Goal: Information Seeking & Learning: Learn about a topic

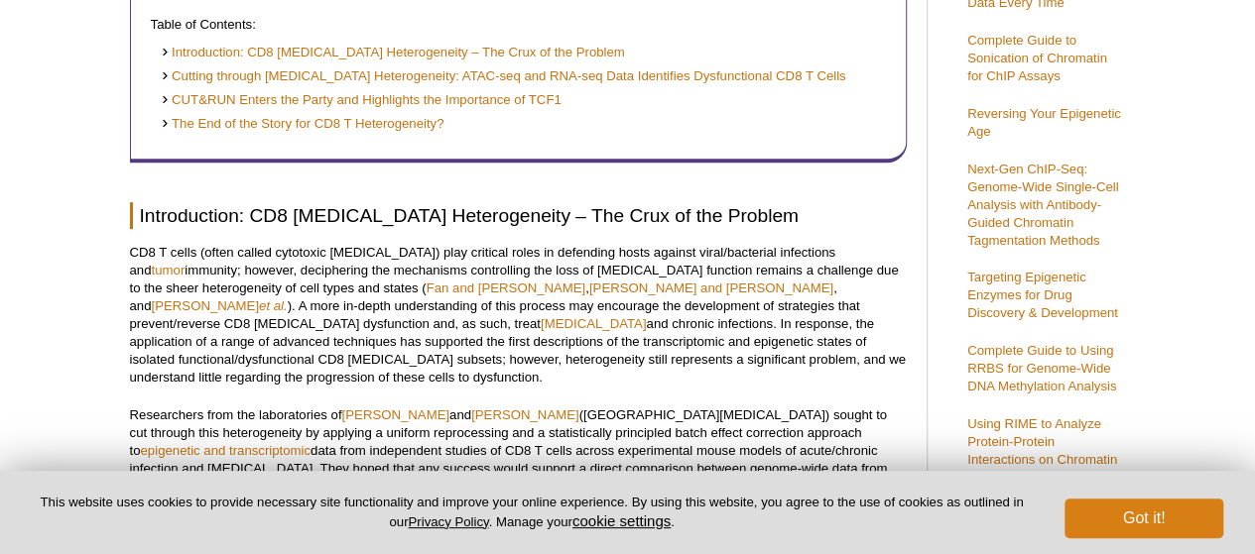
scroll to position [472, 0]
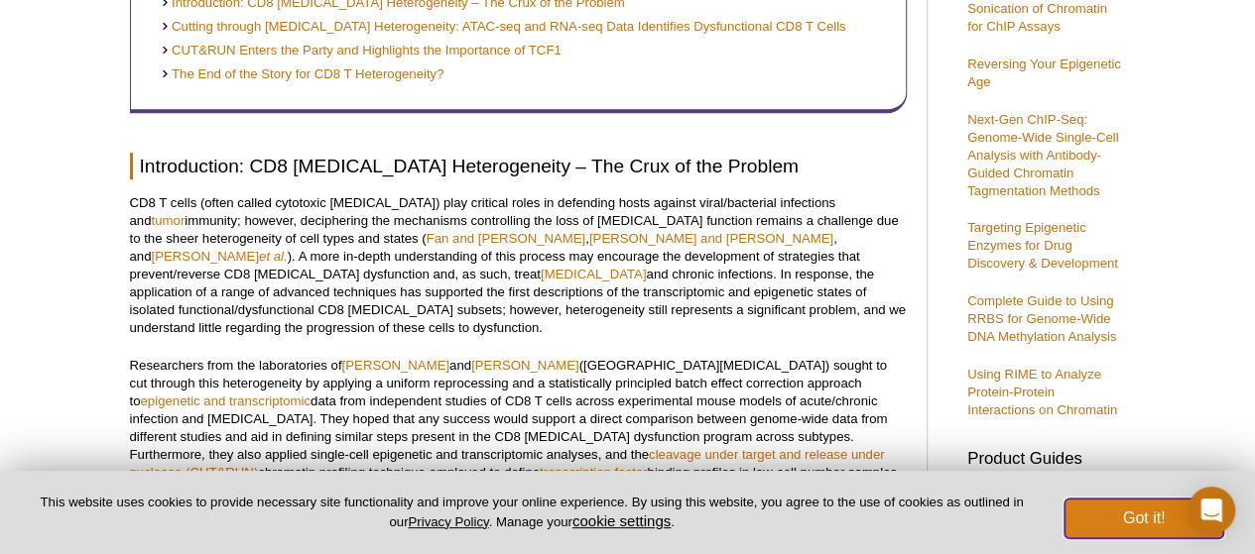
click at [1091, 517] on button "Got it!" at bounding box center [1143, 519] width 159 height 40
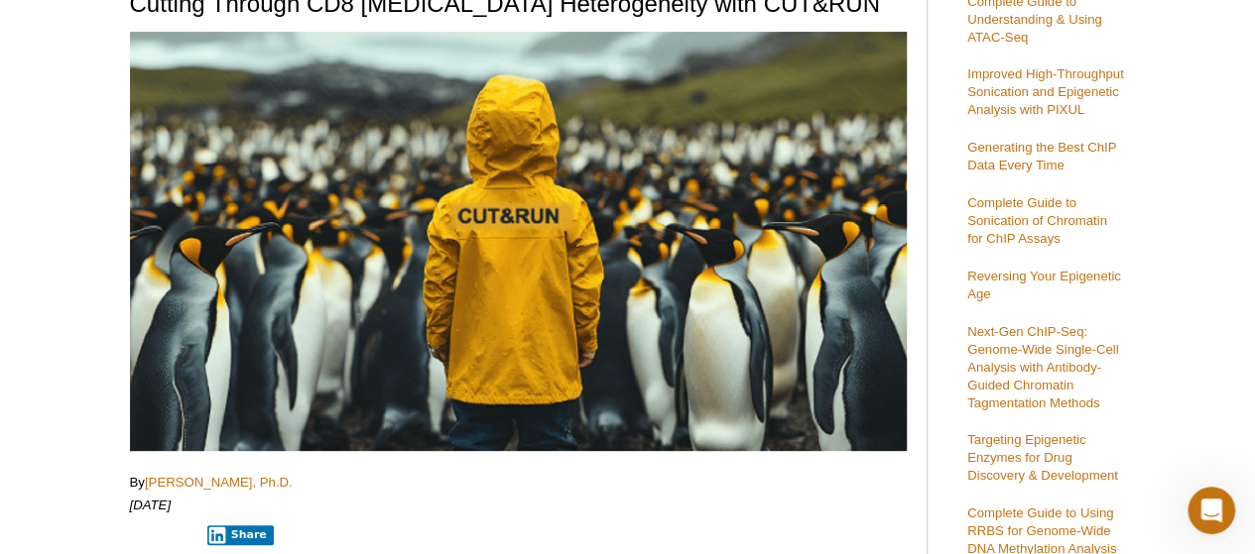
scroll to position [222, 0]
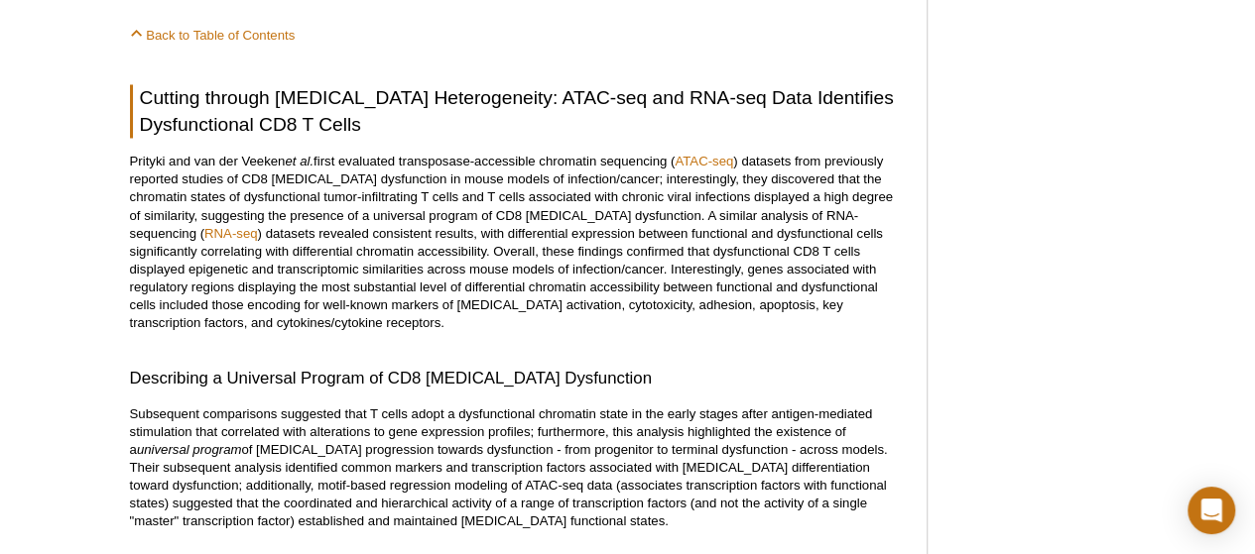
scroll to position [1673, 0]
click at [1043, 205] on div "Featured Articles Complete Guide to Understanding & Using ATAC-Seq Improved Hig…" at bounding box center [1041, 458] width 188 height 3921
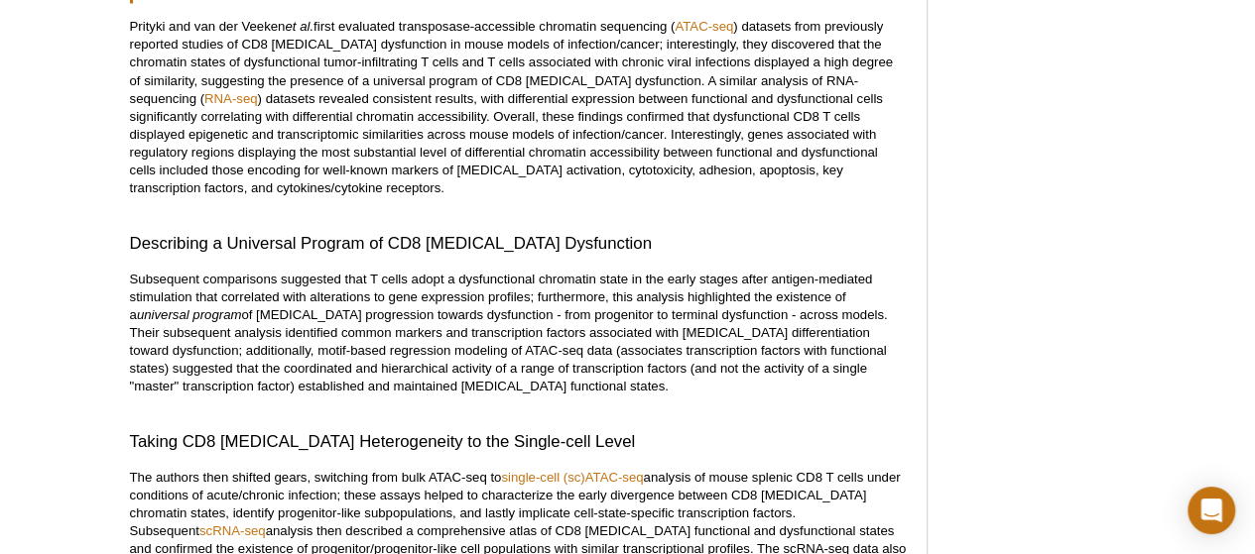
scroll to position [1817, 0]
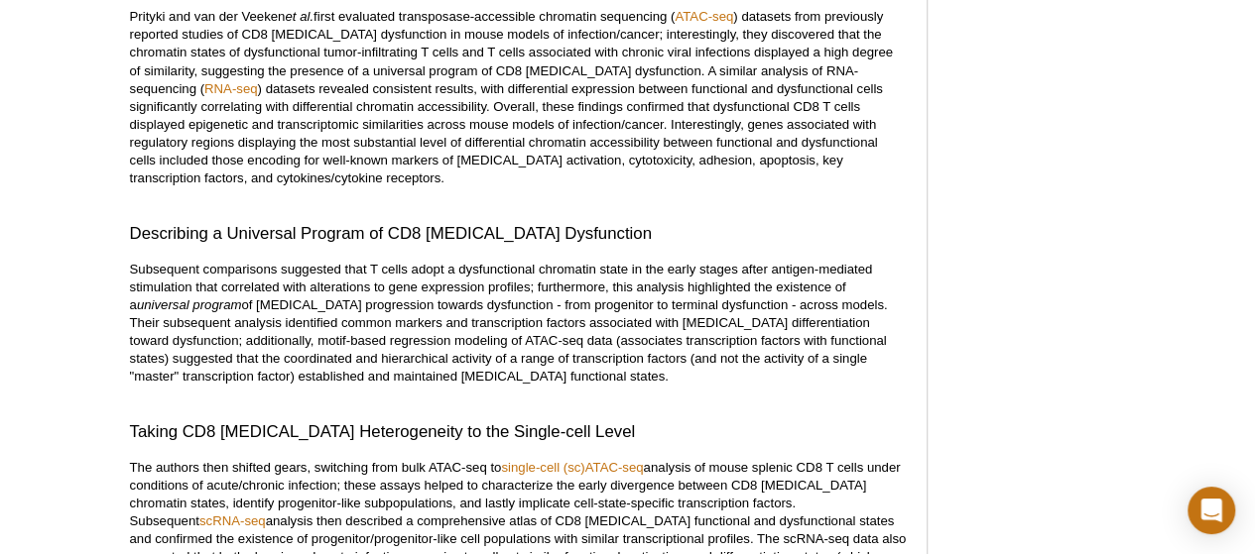
click at [1086, 218] on div "Featured Articles Complete Guide to Understanding & Using ATAC-Seq Improved Hig…" at bounding box center [1041, 315] width 188 height 3921
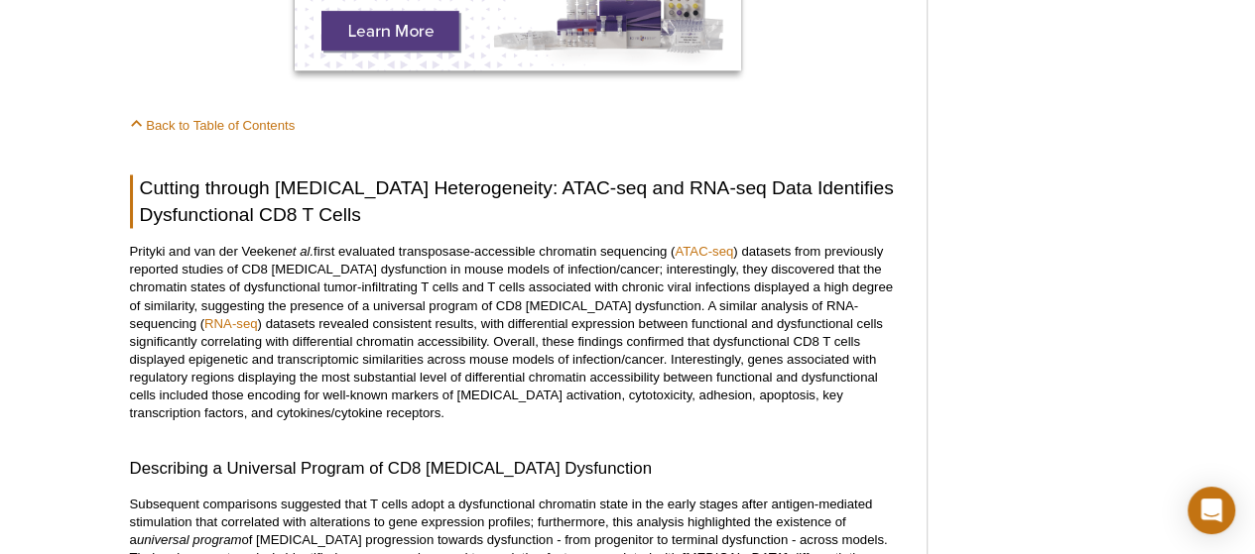
scroll to position [1355, 0]
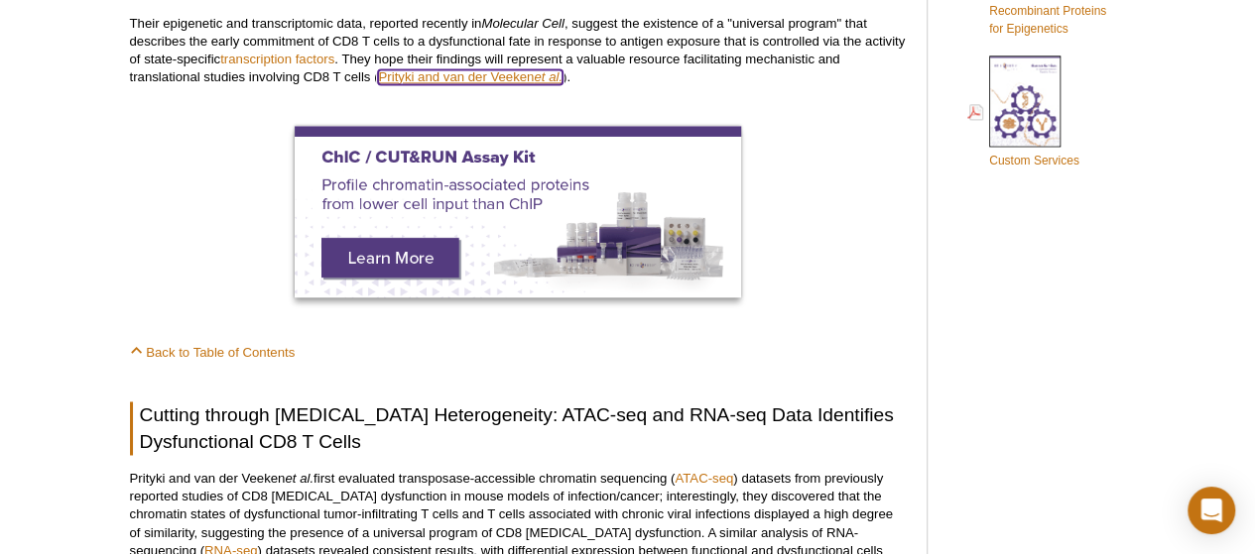
click at [489, 69] on link "Prityki and van der Veeken et al." at bounding box center [469, 76] width 183 height 15
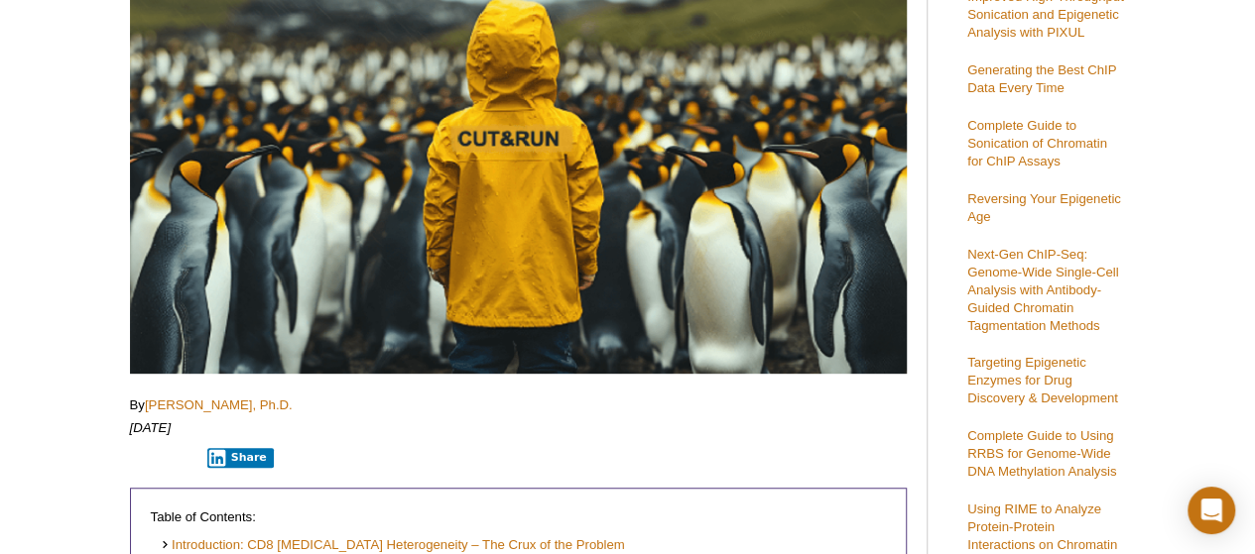
scroll to position [0, 0]
